Goal: Transaction & Acquisition: Purchase product/service

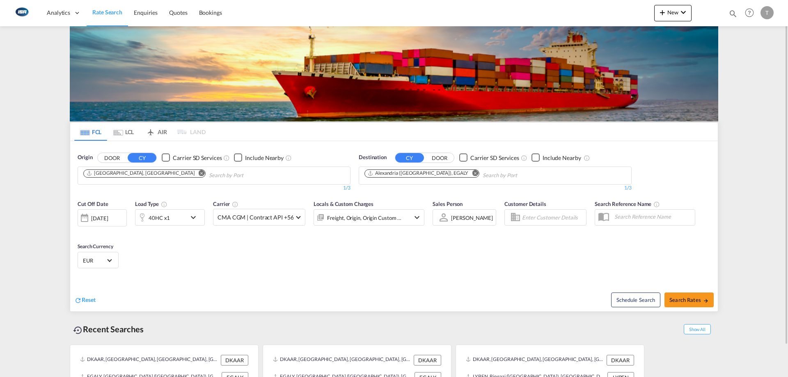
click at [199, 175] on md-icon "Remove" at bounding box center [202, 173] width 6 height 6
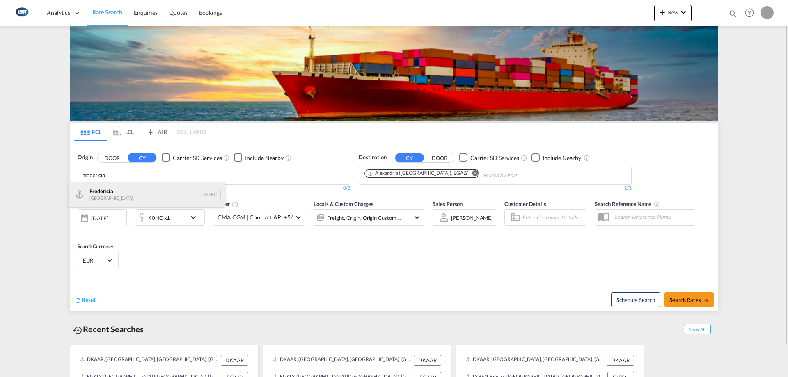
type input "fredericia"
click at [148, 194] on div "Fredericia [GEOGRAPHIC_DATA] DKFRC" at bounding box center [147, 194] width 156 height 25
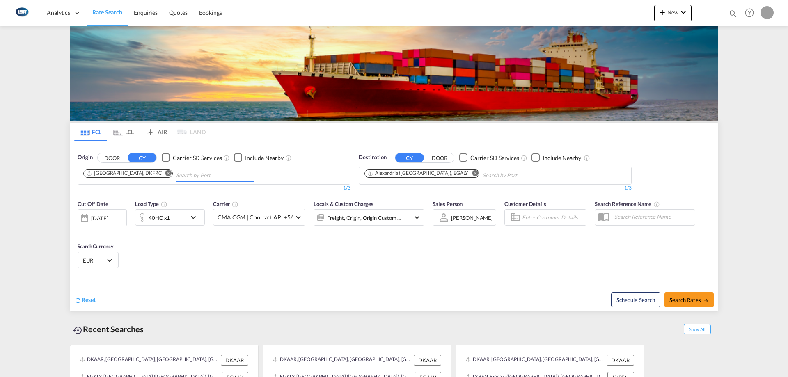
click at [165, 174] on md-icon "Remove" at bounding box center [168, 173] width 6 height 6
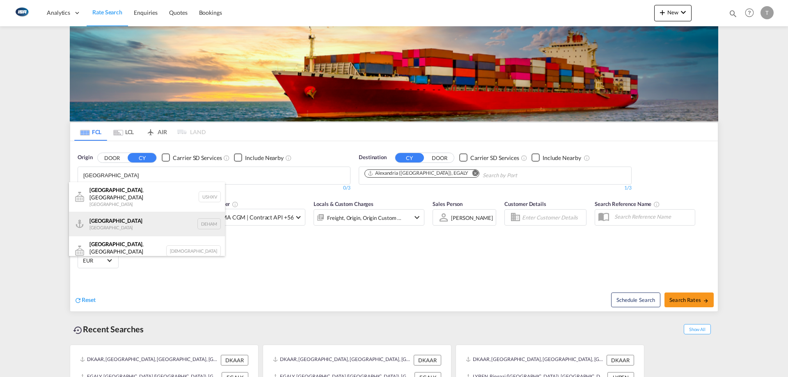
type input "[GEOGRAPHIC_DATA]"
click at [147, 217] on div "[GEOGRAPHIC_DATA] [GEOGRAPHIC_DATA] DEHAM" at bounding box center [147, 224] width 156 height 25
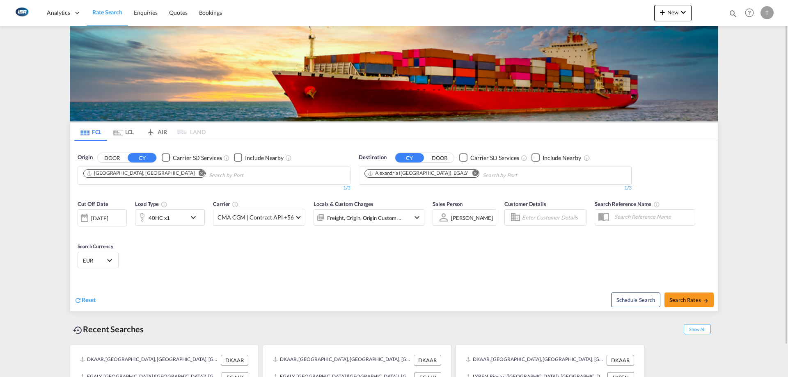
click at [472, 176] on md-icon "Remove" at bounding box center [475, 173] width 6 height 6
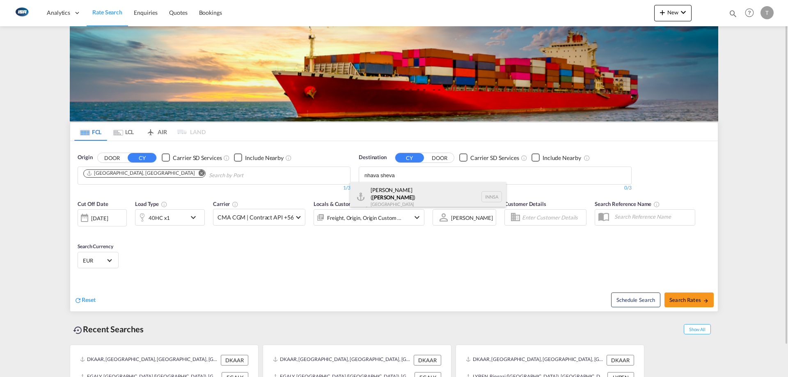
type input "nhava sheva"
click at [409, 191] on div "[PERSON_NAME] ( [GEOGRAPHIC_DATA] ) [GEOGRAPHIC_DATA] [GEOGRAPHIC_DATA]" at bounding box center [428, 197] width 156 height 30
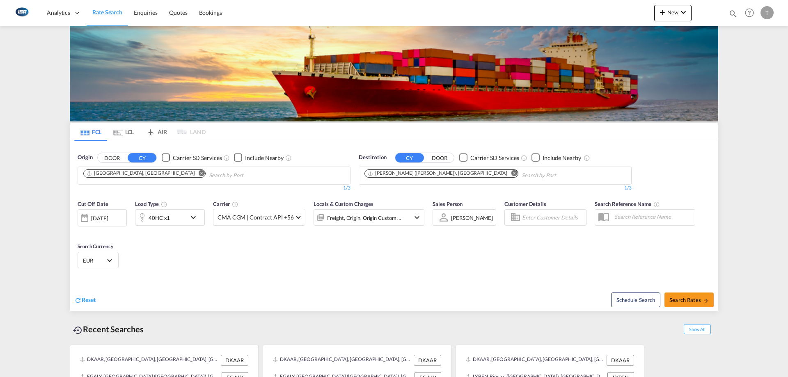
click at [99, 260] on span "EUR" at bounding box center [94, 260] width 23 height 7
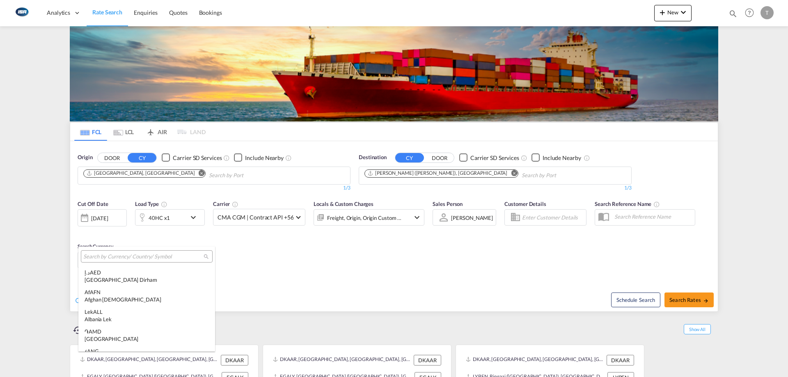
scroll to position [824, 0]
click at [144, 261] on div at bounding box center [147, 256] width 132 height 12
click at [154, 261] on div at bounding box center [147, 256] width 132 height 12
click at [163, 259] on input "search" at bounding box center [143, 256] width 120 height 7
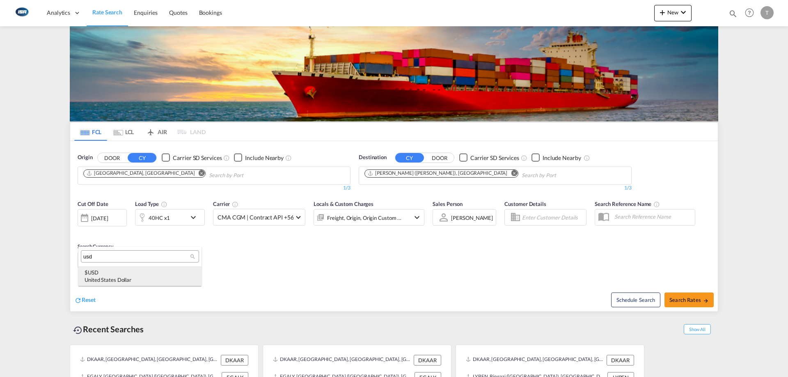
type input "usd"
click at [143, 274] on div "$ USD United States Dollar" at bounding box center [140, 276] width 111 height 15
click at [404, 216] on div "Freight, Origin, Origin Custom +1" at bounding box center [369, 217] width 111 height 16
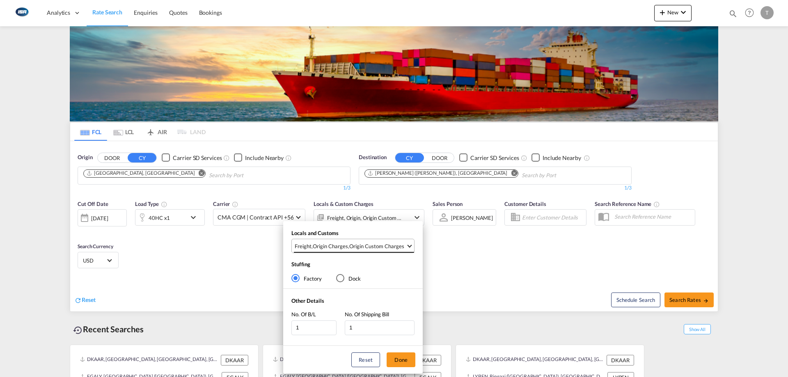
click at [384, 248] on div "Origin Custom Charges" at bounding box center [376, 246] width 55 height 7
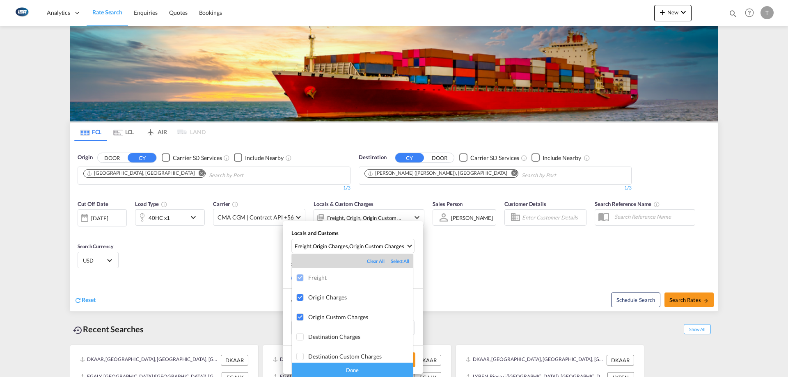
click at [377, 373] on div "Done" at bounding box center [352, 370] width 121 height 14
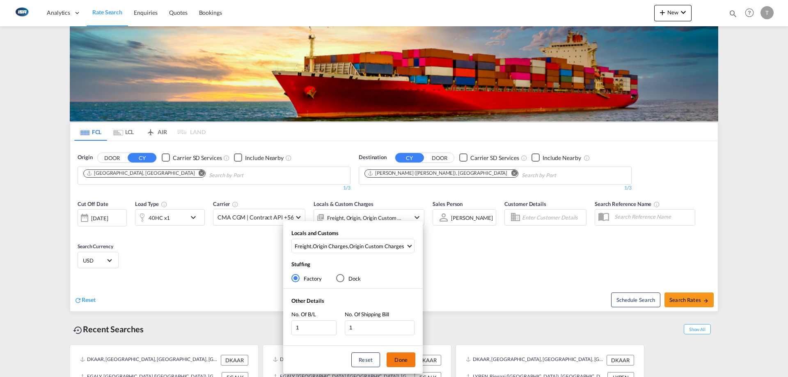
click at [399, 359] on button "Done" at bounding box center [401, 360] width 29 height 15
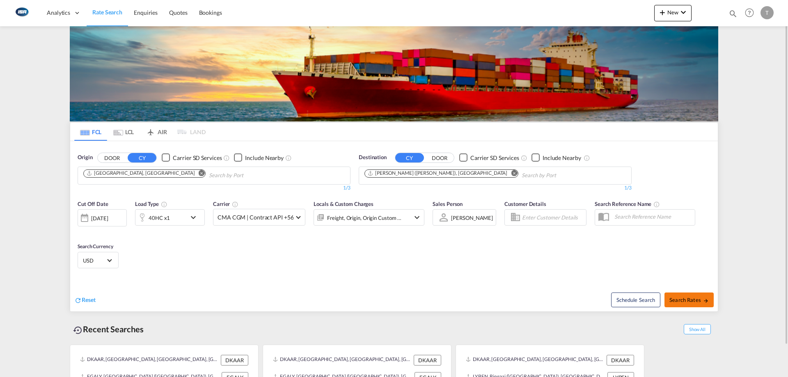
click at [677, 292] on div "Schedule Search Search Rates" at bounding box center [557, 296] width 322 height 32
click at [684, 298] on span "Search Rates" at bounding box center [689, 300] width 39 height 7
type input "DEHAM to INNSA / [DATE]"
